Goal: Check status: Check status

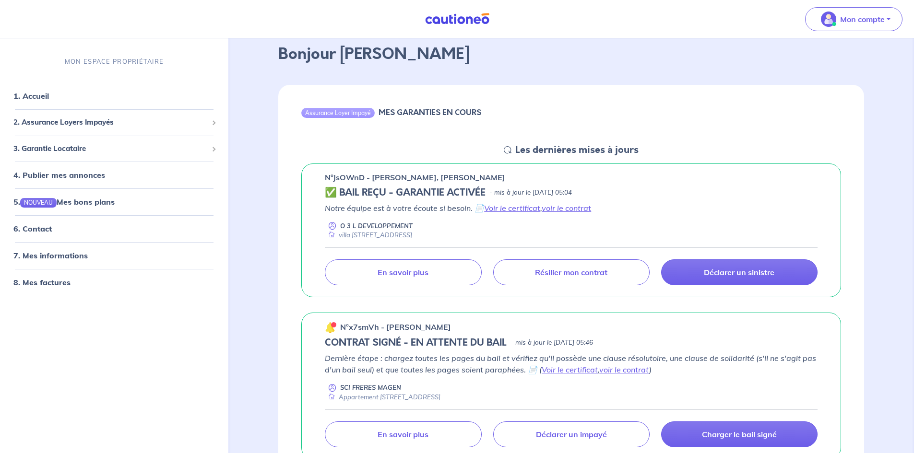
scroll to position [144, 0]
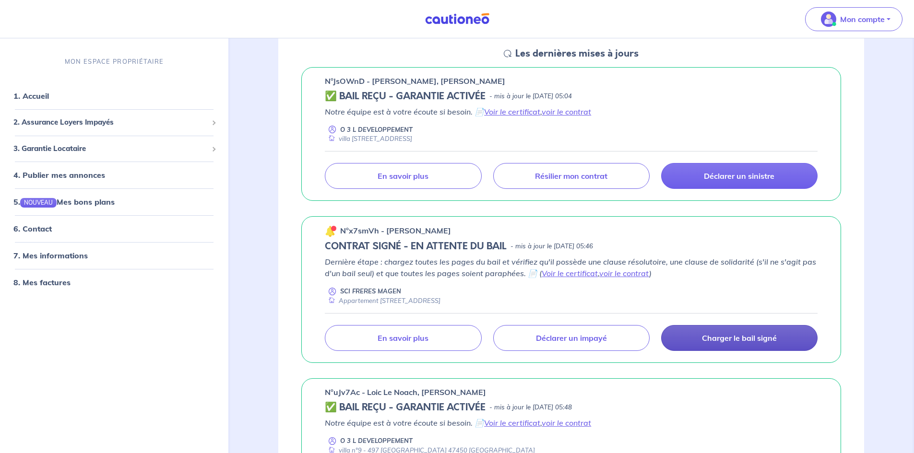
click at [710, 342] on p "Charger le bail signé" at bounding box center [739, 338] width 75 height 10
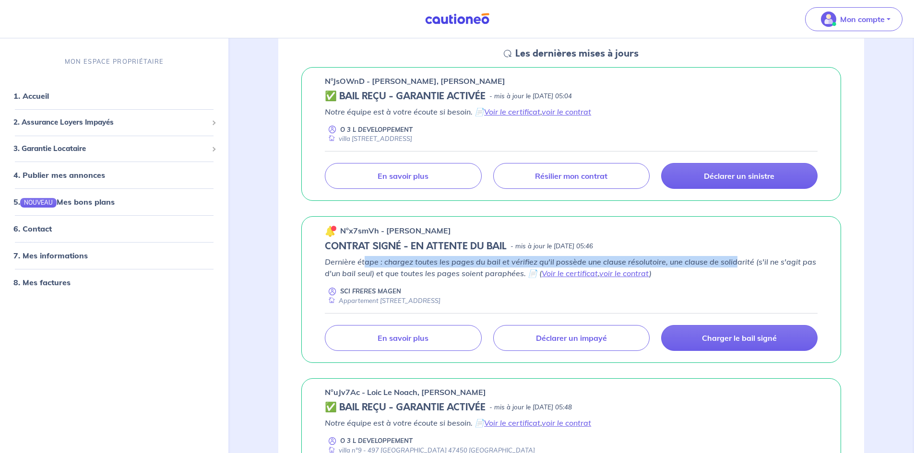
drag, startPoint x: 366, startPoint y: 259, endPoint x: 735, endPoint y: 255, distance: 369.4
click at [735, 255] on div "n°x7smVh - [PERSON_NAME] CONTRAT SIGNÉ - EN ATTENTE DU BAIL - mis à jour le [DA…" at bounding box center [571, 289] width 540 height 147
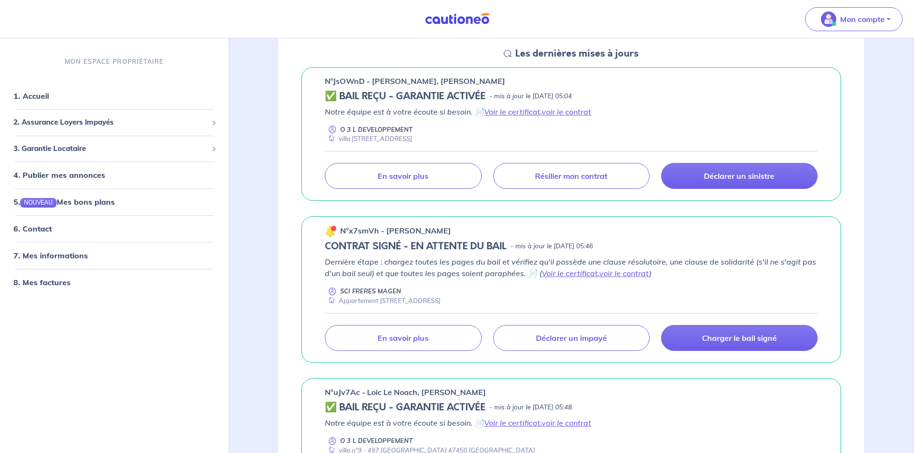
click at [731, 282] on div "Dernière étape : chargez toutes les pages du bail et vérifiez qu'il possède une…" at bounding box center [571, 280] width 493 height 49
drag, startPoint x: 356, startPoint y: 92, endPoint x: 489, endPoint y: 95, distance: 132.4
click at [489, 95] on div "✅ BAIL REÇU - GARANTIE ACTIVÉE - mis à jour le [DATE] 05:04" at bounding box center [571, 97] width 493 height 12
click at [492, 130] on div "O 3 L DEVELOPPEMENT villa [STREET_ADDRESS]" at bounding box center [571, 134] width 493 height 19
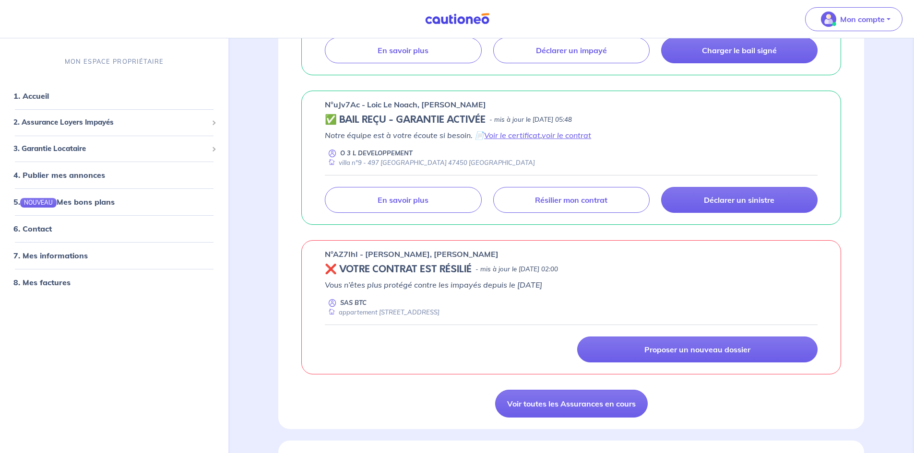
scroll to position [384, 0]
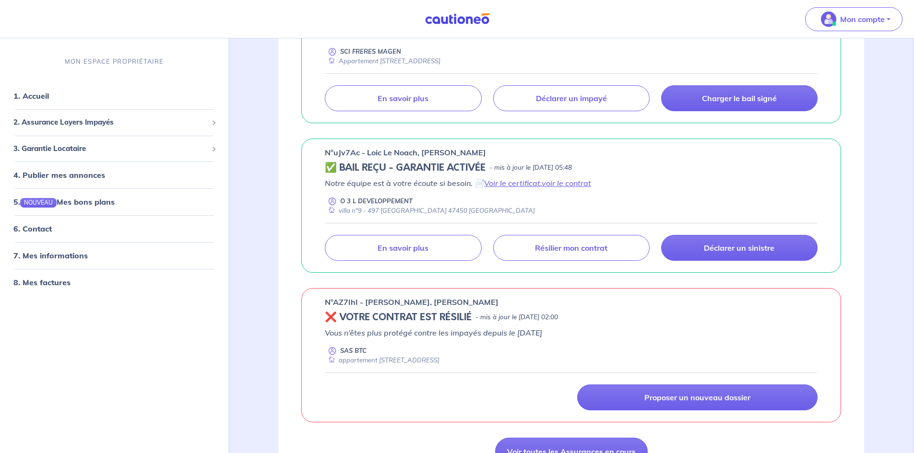
drag, startPoint x: 507, startPoint y: 161, endPoint x: 619, endPoint y: 169, distance: 113.0
click at [619, 169] on div "n°uJv7Ac - Loic Le Noach, Tifaine Heurtier ✅ BAIL REÇU - GARANTIE ACTIVÉE - mis…" at bounding box center [571, 206] width 540 height 134
click at [619, 171] on div "✅ BAIL REÇU - GARANTIE ACTIVÉE - mis à jour le [DATE] 05:48" at bounding box center [571, 168] width 493 height 12
drag, startPoint x: 511, startPoint y: 162, endPoint x: 541, endPoint y: 167, distance: 29.8
click at [541, 167] on div "n°uJv7Ac - Loic Le Noach, Tifaine Heurtier ✅ BAIL REÇU - GARANTIE ACTIVÉE - mis…" at bounding box center [571, 206] width 540 height 134
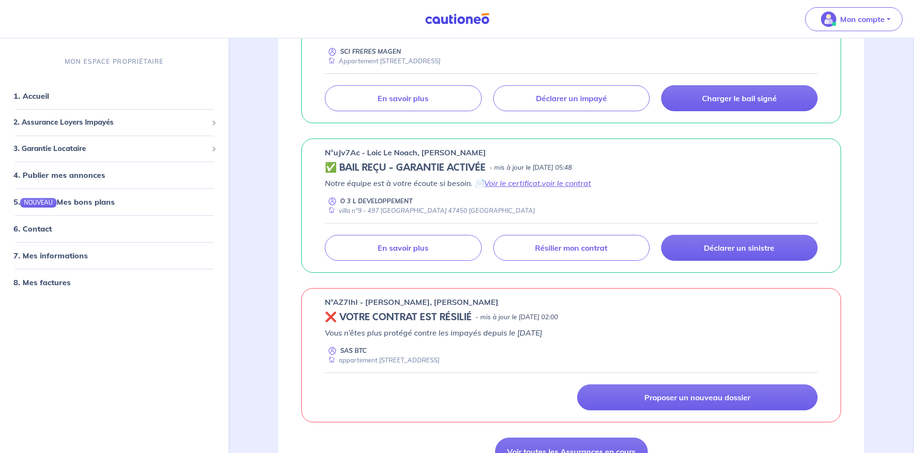
click at [638, 169] on div "✅ BAIL REÇU - GARANTIE ACTIVÉE - mis à jour le [DATE] 05:48" at bounding box center [571, 168] width 493 height 12
drag, startPoint x: 372, startPoint y: 150, endPoint x: 498, endPoint y: 159, distance: 126.5
click at [498, 159] on div "n°uJv7Ac - Loic Le Noach, Tifaine Heurtier ✅ BAIL REÇU - GARANTIE ACTIVÉE - mis…" at bounding box center [571, 206] width 540 height 134
click at [492, 164] on p "- mis à jour le [DATE] 05:48" at bounding box center [530, 168] width 83 height 10
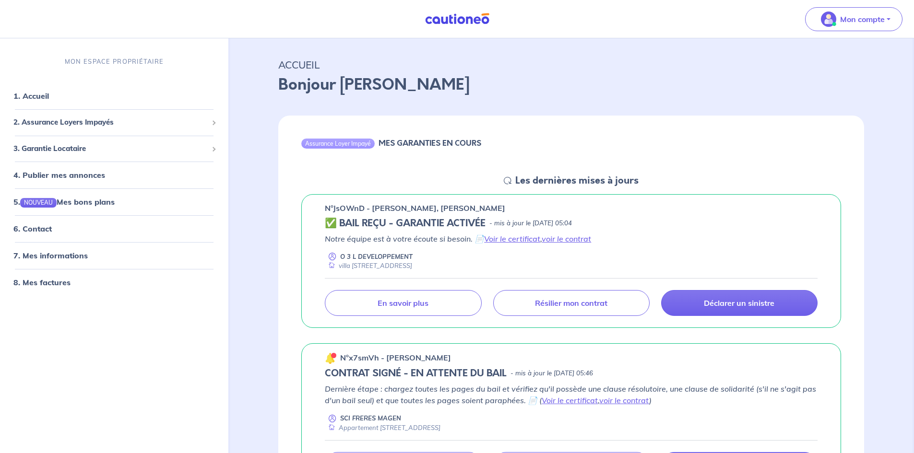
scroll to position [0, 0]
